Goal: Task Accomplishment & Management: Manage account settings

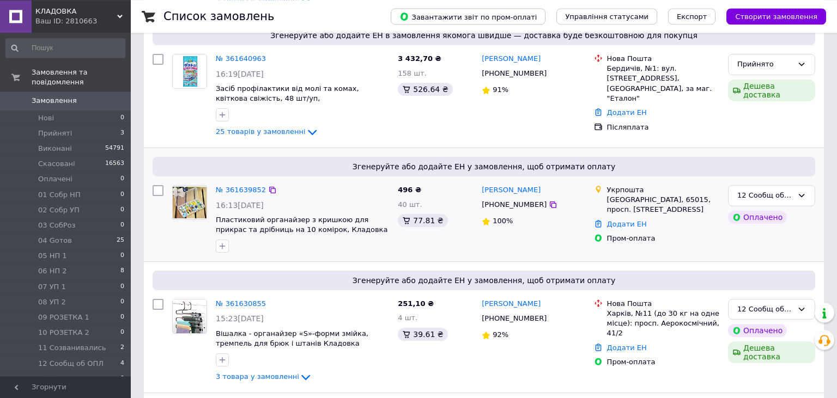
scroll to position [345, 0]
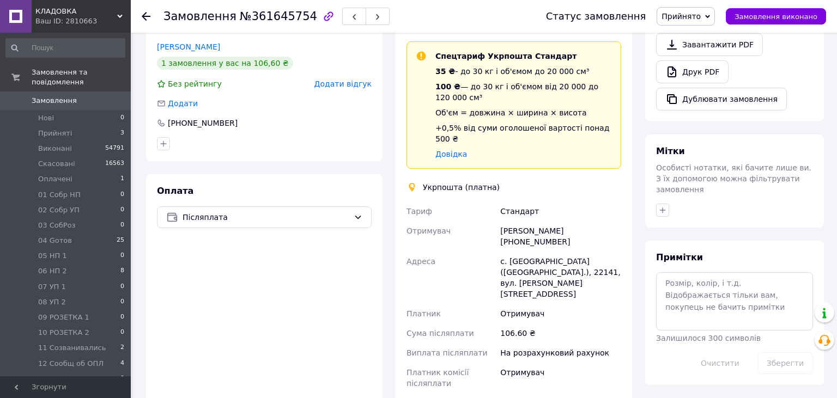
scroll to position [460, 0]
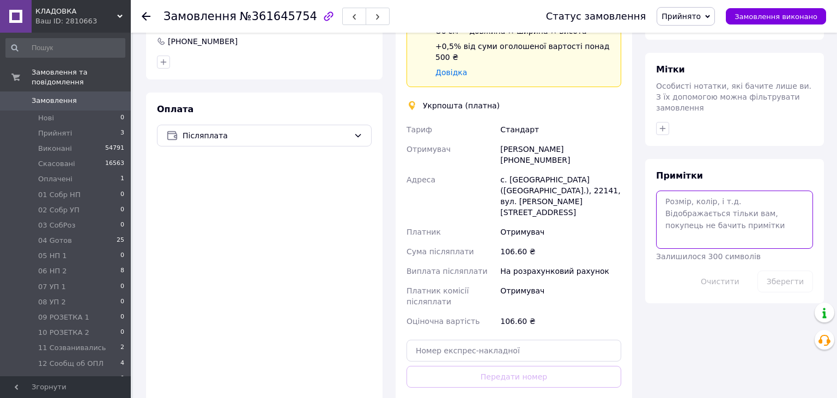
click at [675, 204] on textarea at bounding box center [734, 220] width 157 height 58
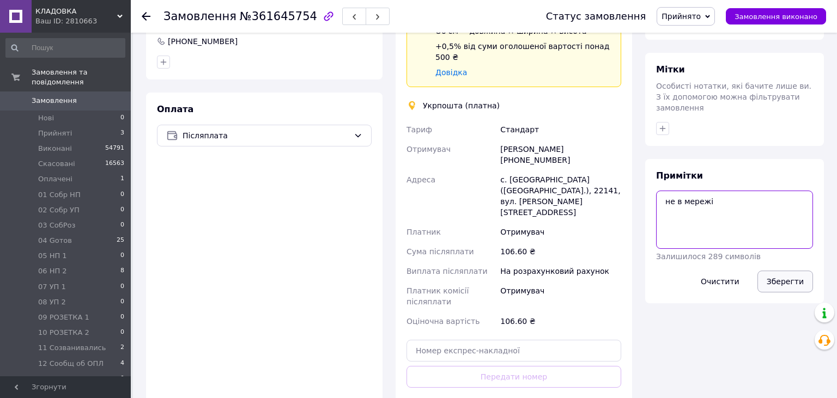
type textarea "не в мережі"
click at [803, 271] on button "Зберегти" at bounding box center [786, 282] width 56 height 22
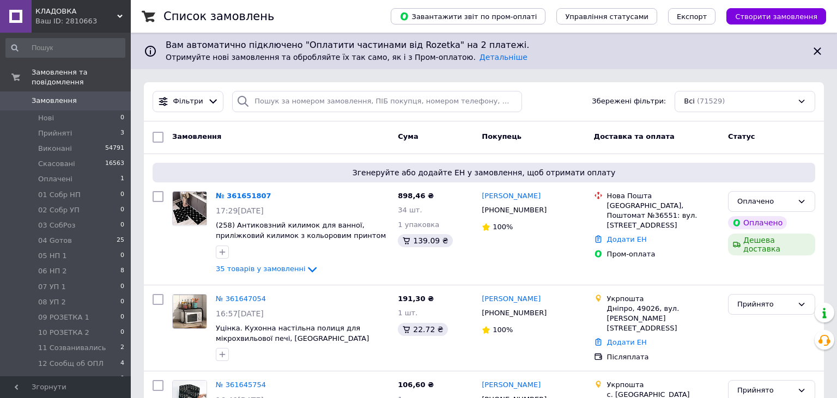
click at [779, 199] on div "Оплачено" at bounding box center [765, 201] width 56 height 11
click at [755, 223] on li "Прийнято" at bounding box center [772, 224] width 86 height 20
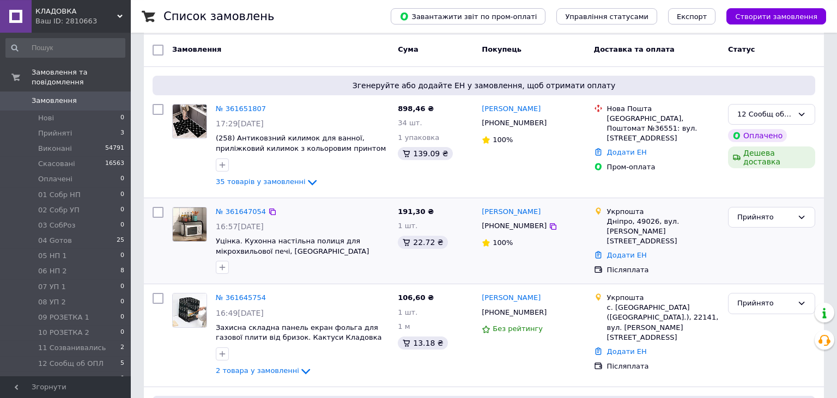
scroll to position [115, 0]
